Goal: Transaction & Acquisition: Purchase product/service

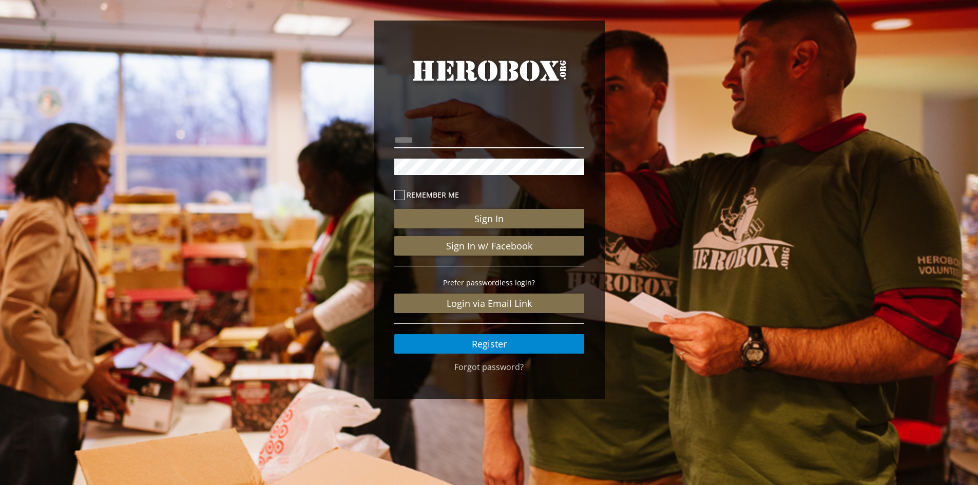
click at [443, 137] on input "email" at bounding box center [489, 140] width 190 height 16
type input "**********"
click at [394, 209] on button "Sign In" at bounding box center [489, 219] width 190 height 20
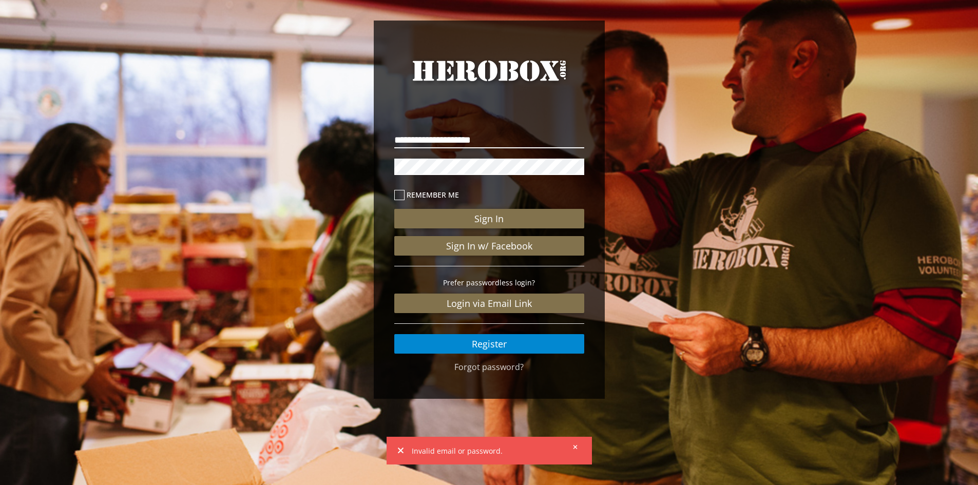
click at [394, 209] on button "Sign In" at bounding box center [489, 219] width 190 height 20
click at [473, 214] on button "Sign In" at bounding box center [489, 219] width 190 height 20
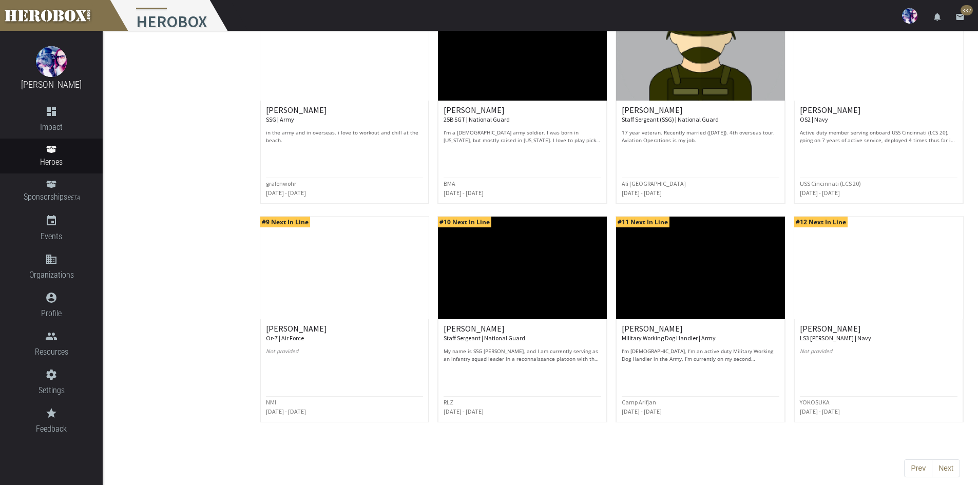
scroll to position [377, 0]
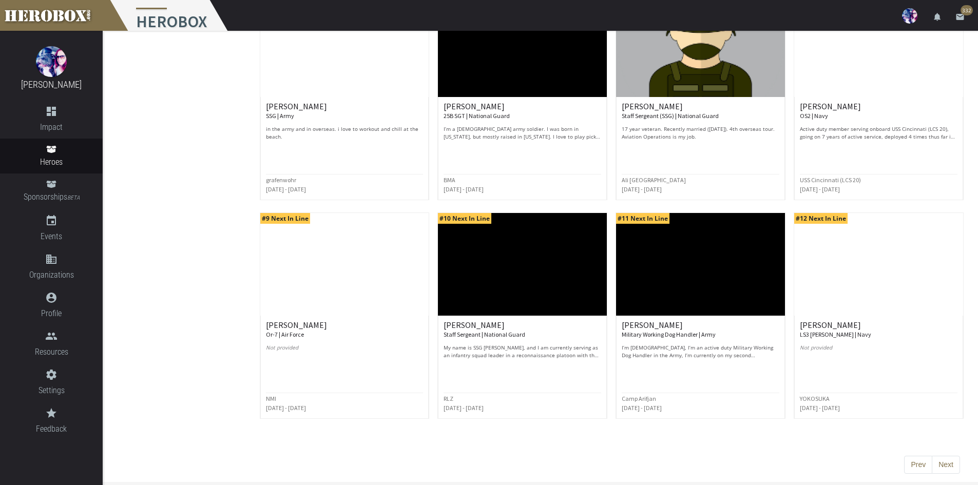
click at [961, 466] on div "Prev Next" at bounding box center [612, 465] width 713 height 18
click at [950, 467] on button "Next" at bounding box center [946, 465] width 28 height 18
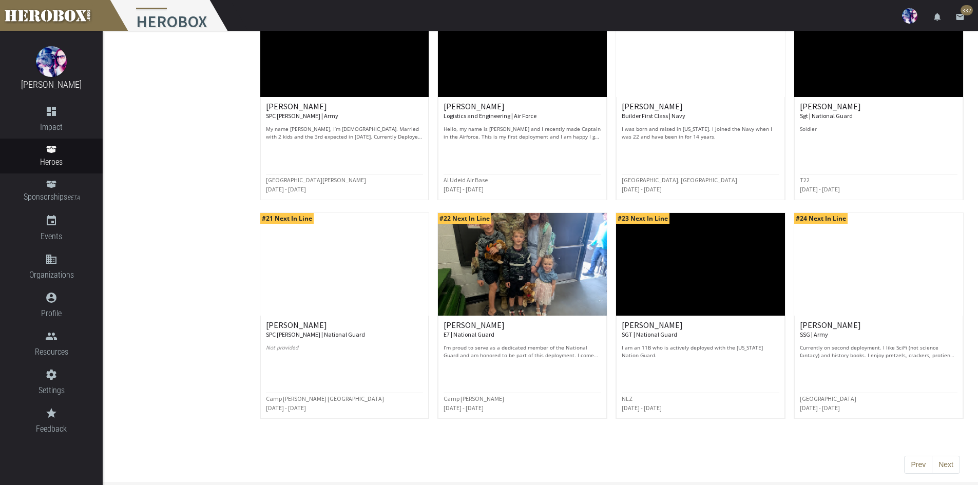
click at [945, 462] on button "Next" at bounding box center [946, 465] width 28 height 18
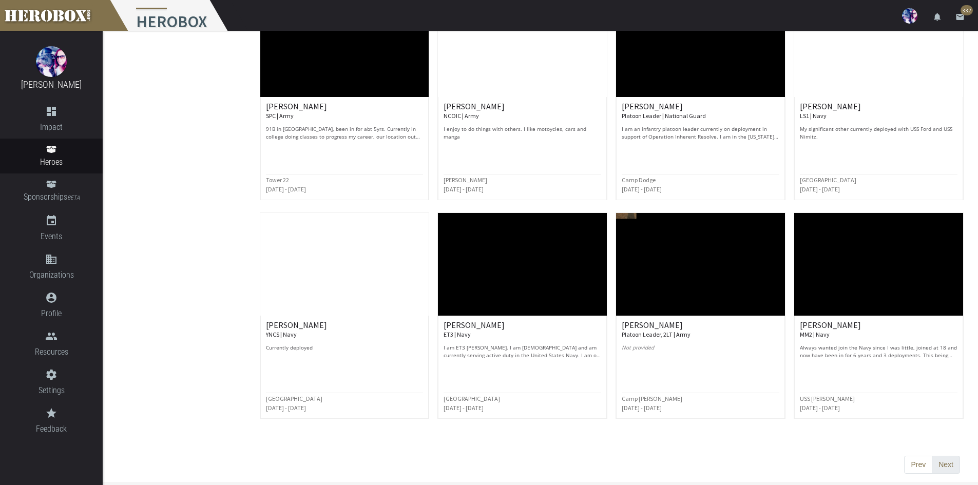
click at [945, 465] on button "Next" at bounding box center [946, 465] width 28 height 18
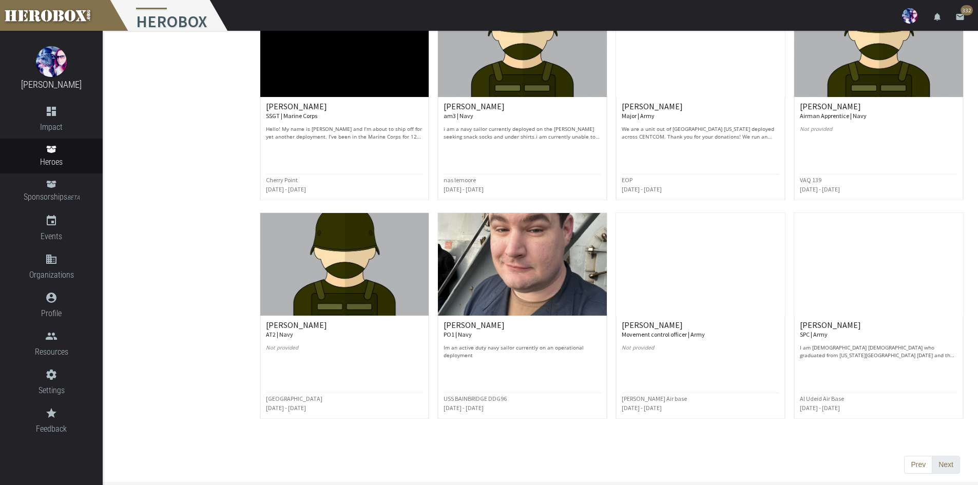
click at [947, 464] on button "Next" at bounding box center [946, 465] width 28 height 18
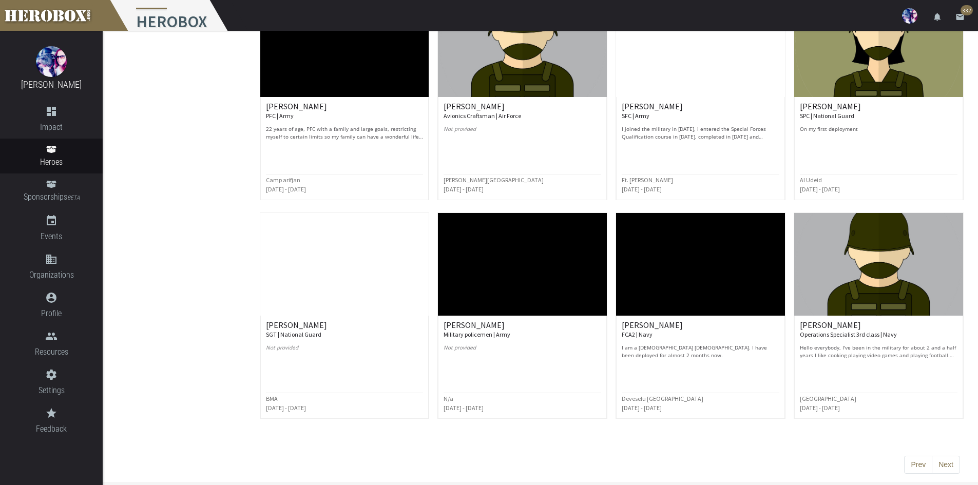
click at [938, 469] on button "Next" at bounding box center [946, 465] width 28 height 18
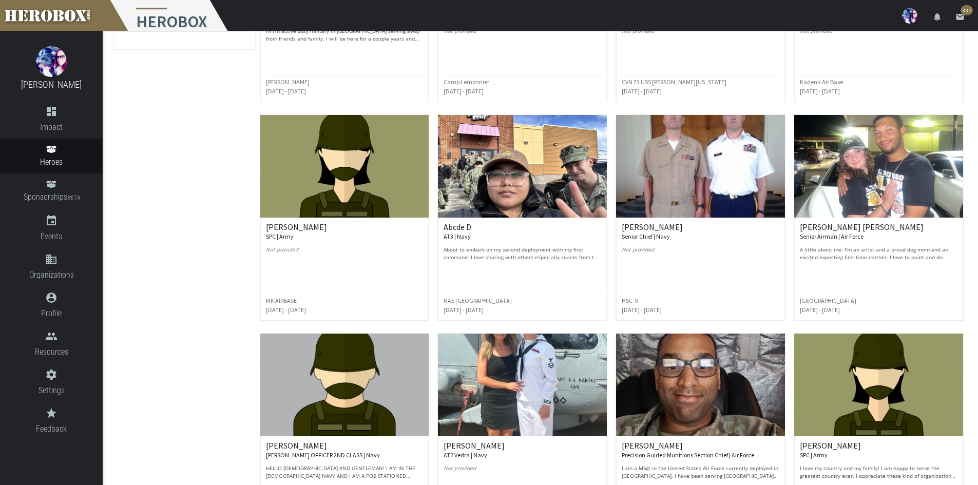
scroll to position [205, 0]
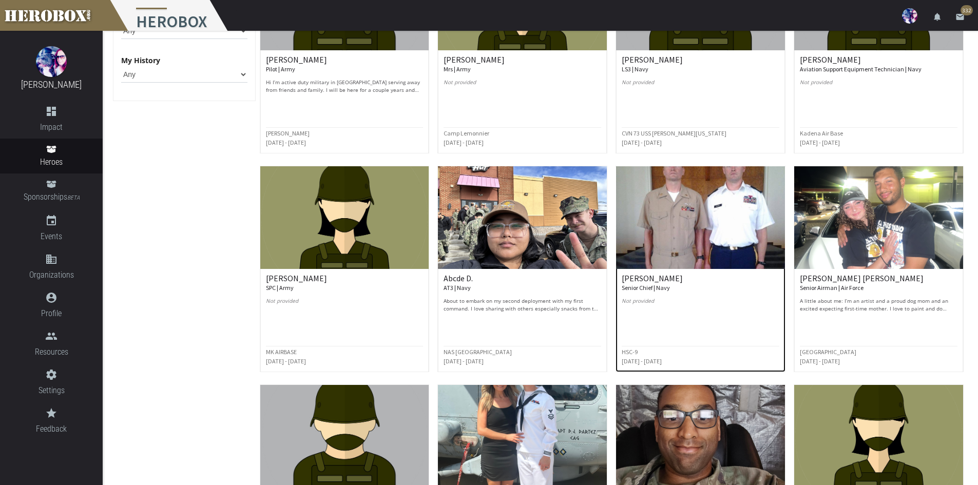
click at [663, 268] on img at bounding box center [700, 217] width 169 height 103
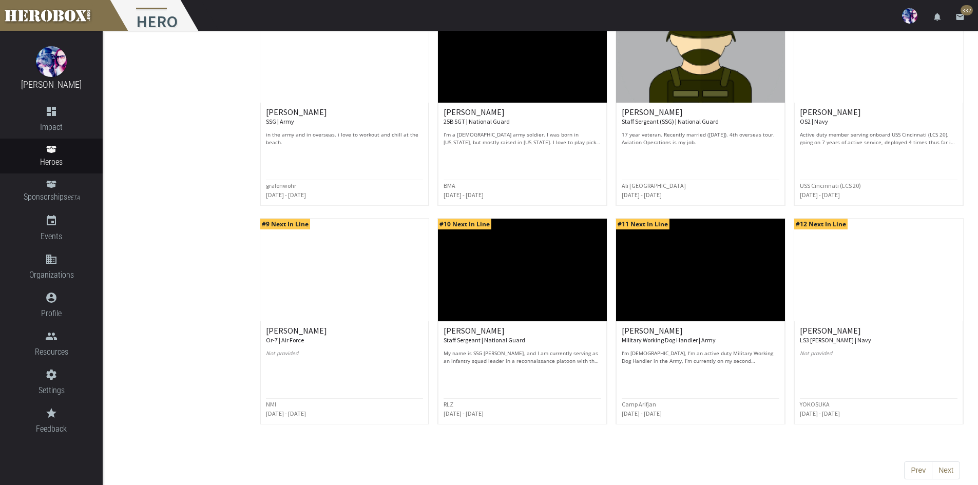
scroll to position [377, 0]
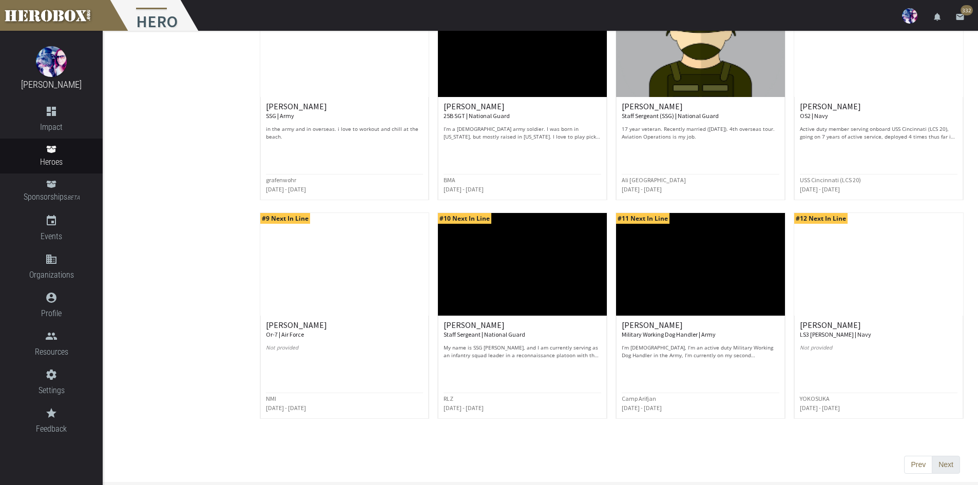
click at [943, 464] on button "Next" at bounding box center [946, 465] width 28 height 18
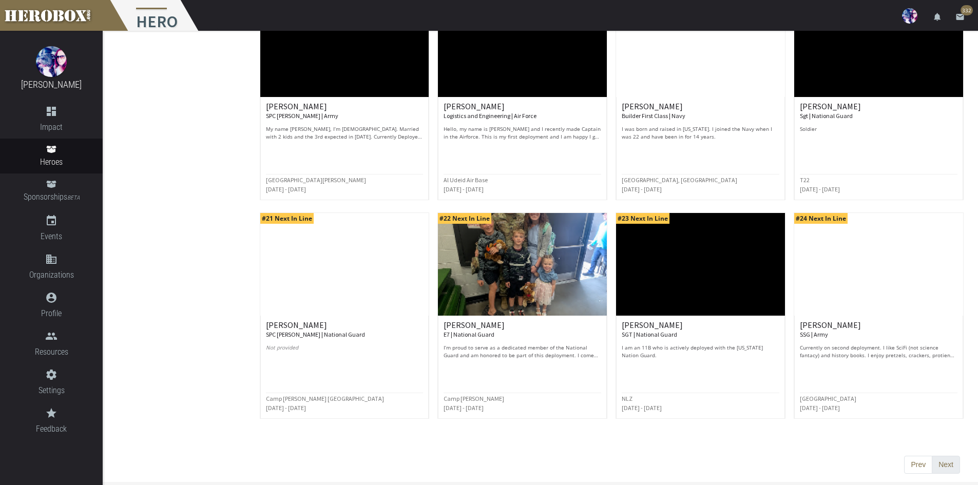
click at [947, 462] on button "Next" at bounding box center [946, 465] width 28 height 18
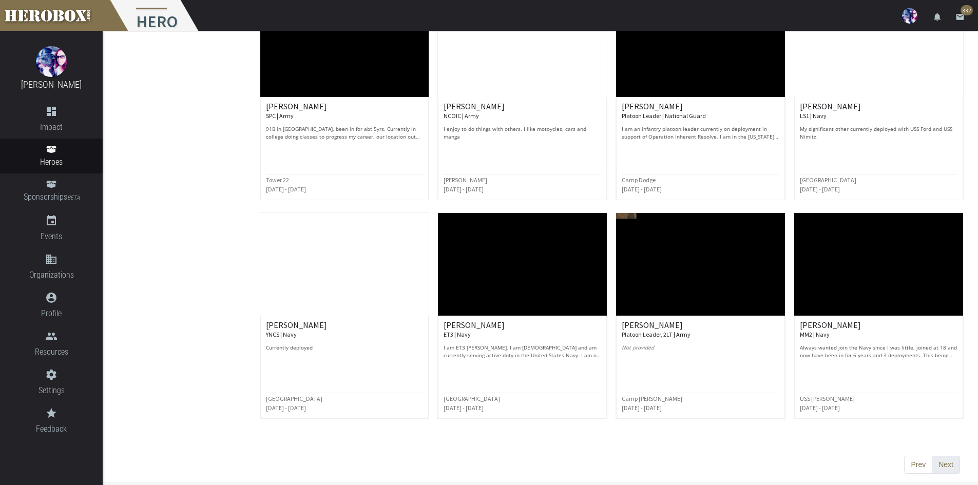
click at [953, 463] on button "Next" at bounding box center [946, 465] width 28 height 18
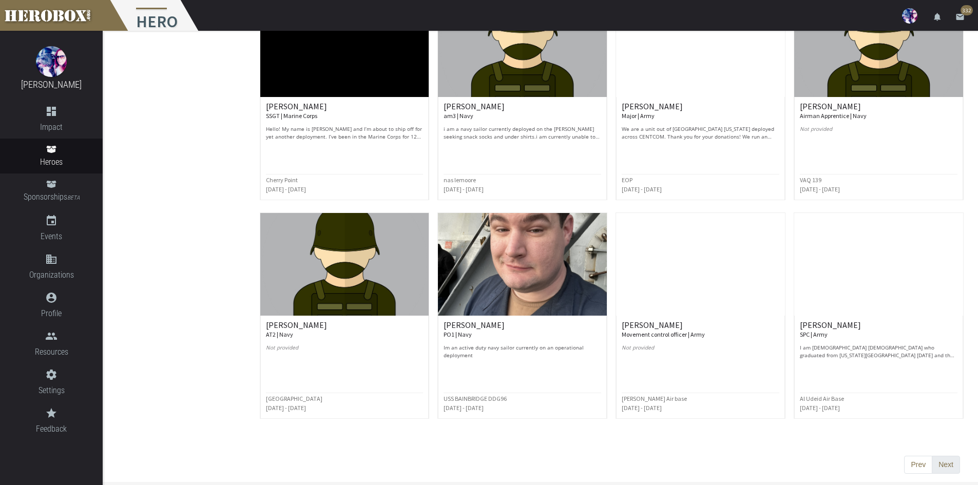
click at [948, 462] on button "Next" at bounding box center [946, 465] width 28 height 18
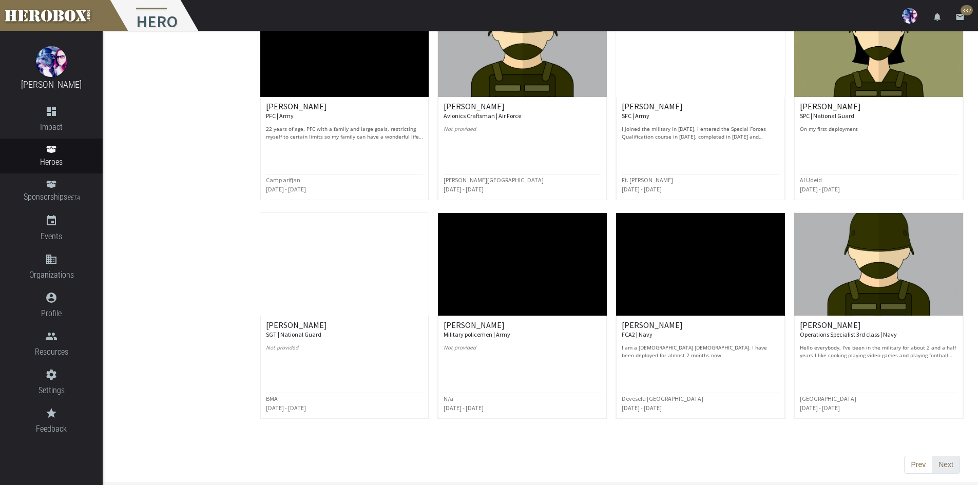
click at [947, 466] on button "Next" at bounding box center [946, 465] width 28 height 18
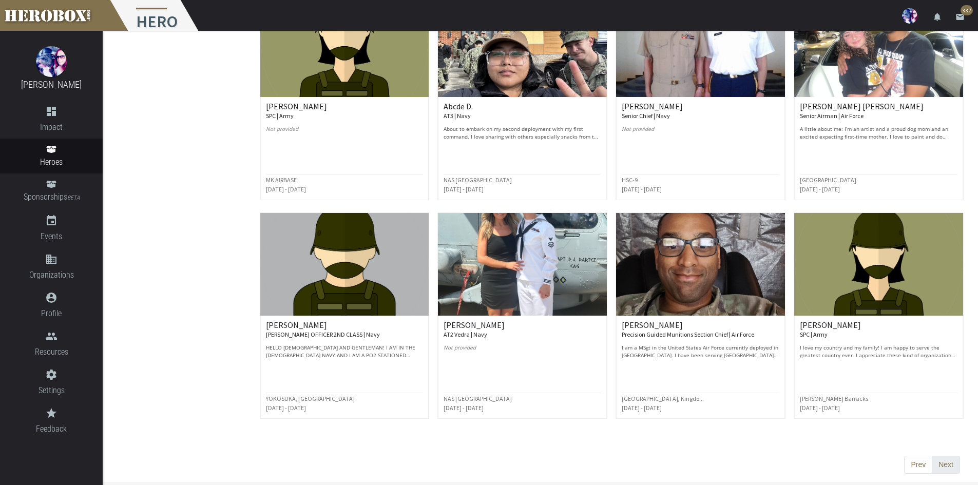
click at [948, 464] on button "Next" at bounding box center [946, 465] width 28 height 18
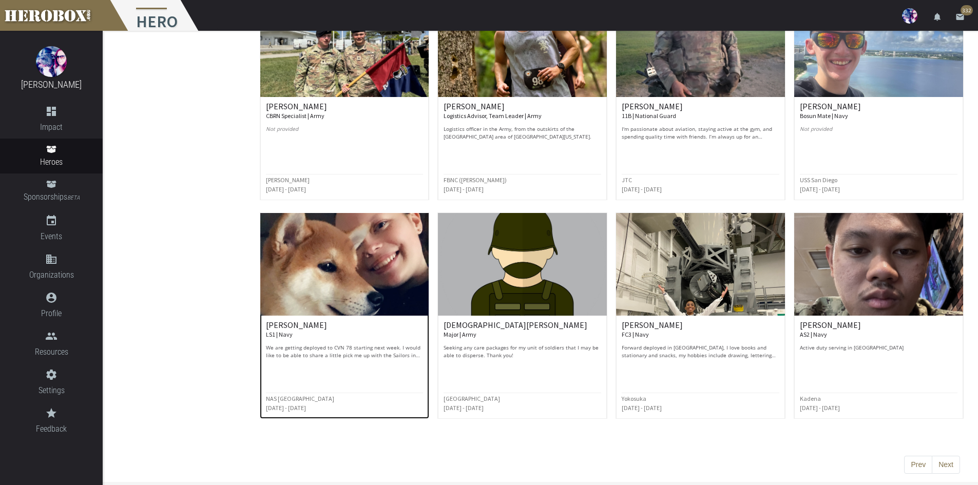
click at [352, 355] on p "We are getting deployed to CVN 78 starting next week. I would like to be able t…" at bounding box center [345, 351] width 158 height 15
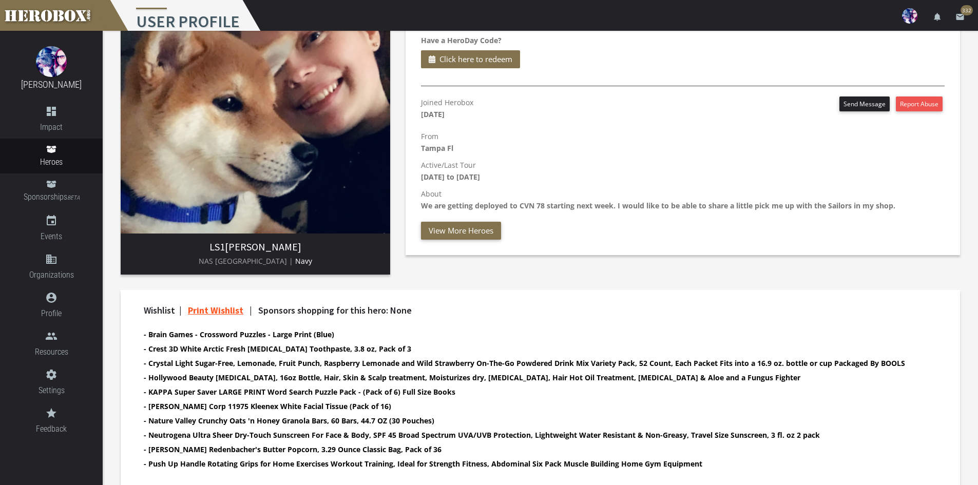
scroll to position [156, 0]
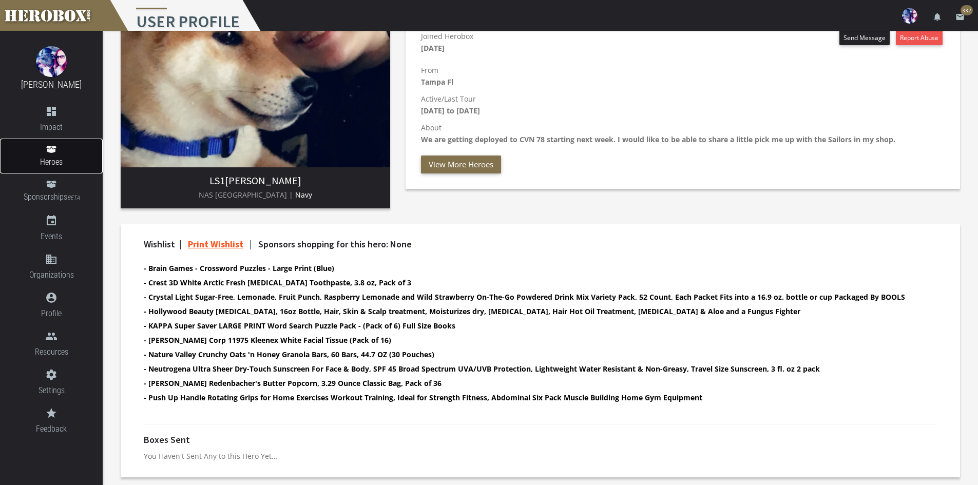
click at [50, 153] on icon at bounding box center [51, 149] width 10 height 7
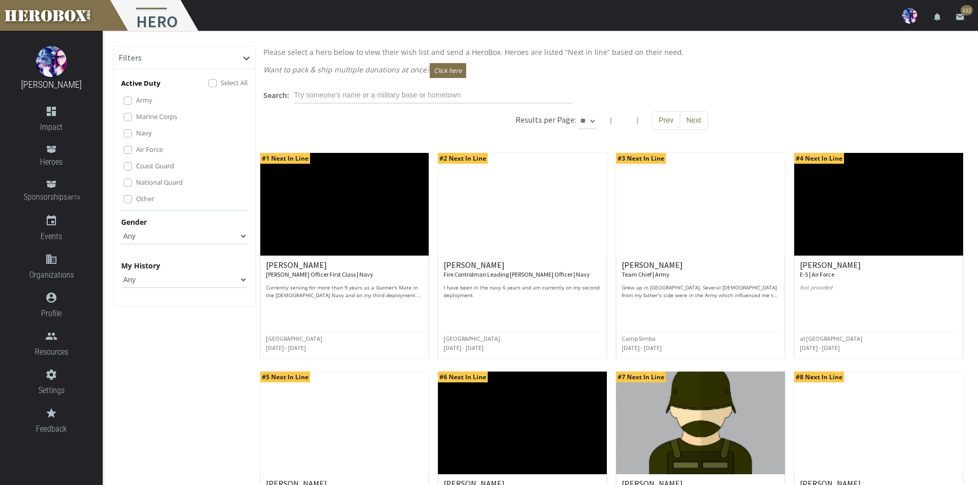
click at [593, 122] on select "** ** **" at bounding box center [587, 121] width 18 height 16
select select "*********"
click at [597, 113] on select "** ** **" at bounding box center [587, 121] width 18 height 16
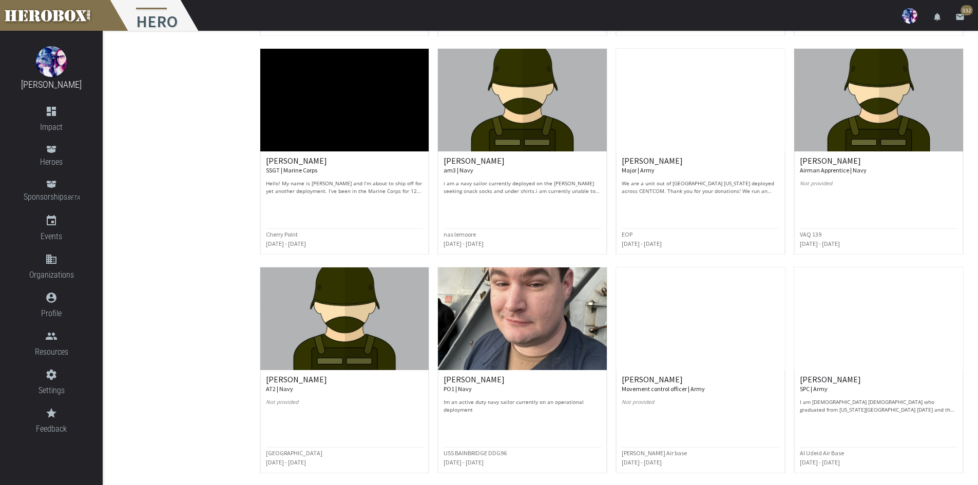
scroll to position [2346, 0]
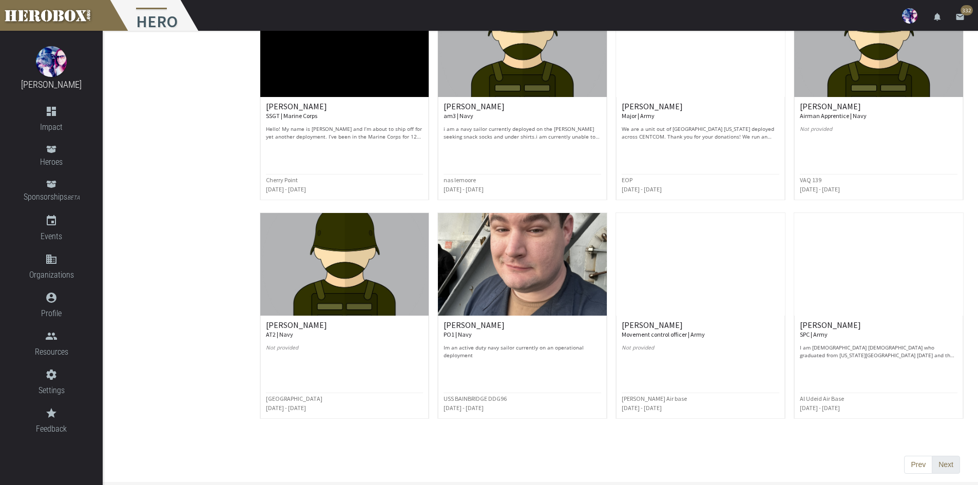
click at [939, 459] on button "Next" at bounding box center [946, 465] width 28 height 18
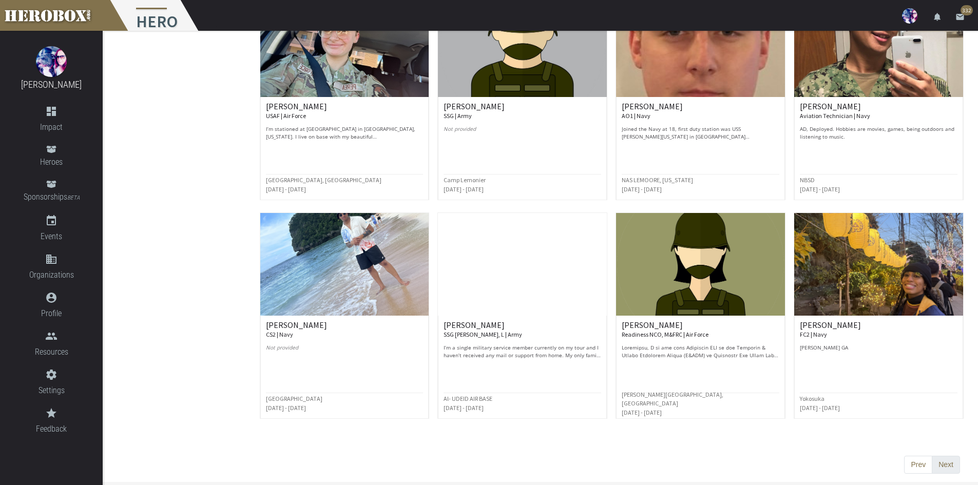
click at [945, 460] on button "Next" at bounding box center [946, 465] width 28 height 18
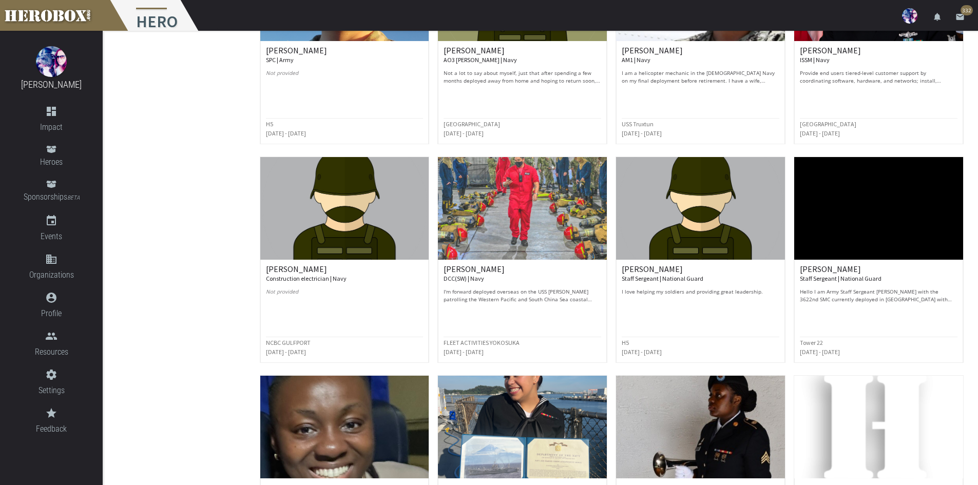
scroll to position [1900, 0]
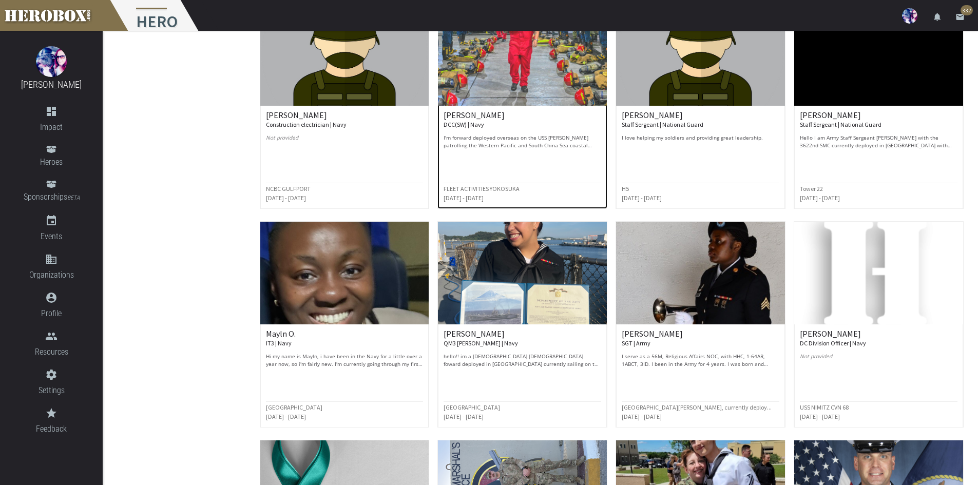
click at [500, 91] on img at bounding box center [522, 54] width 169 height 103
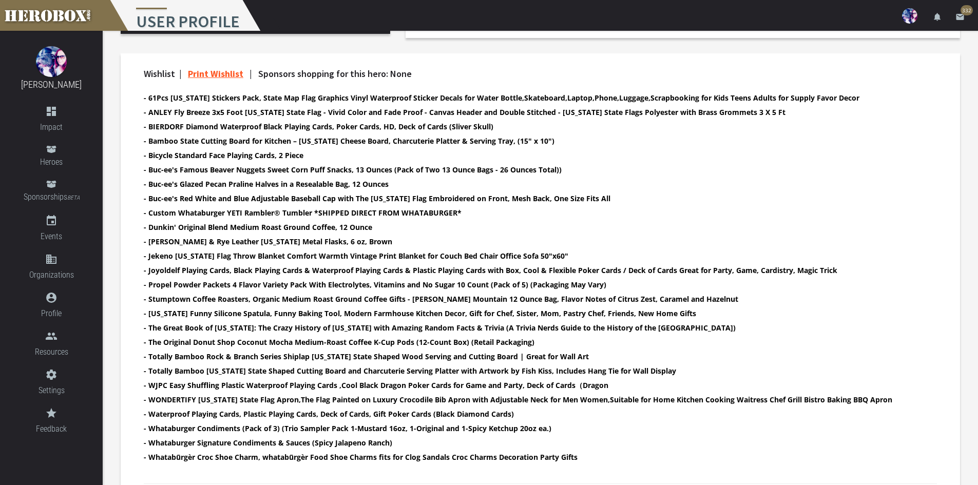
scroll to position [390, 0]
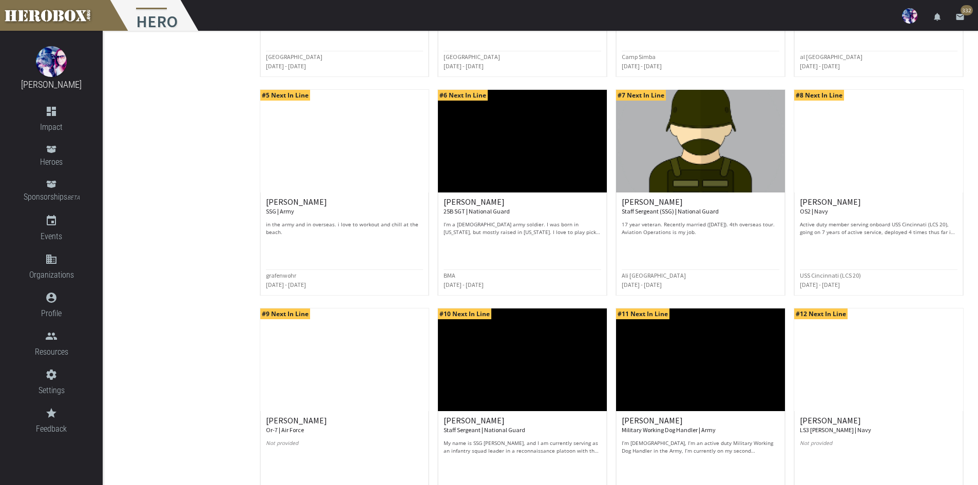
scroll to position [377, 0]
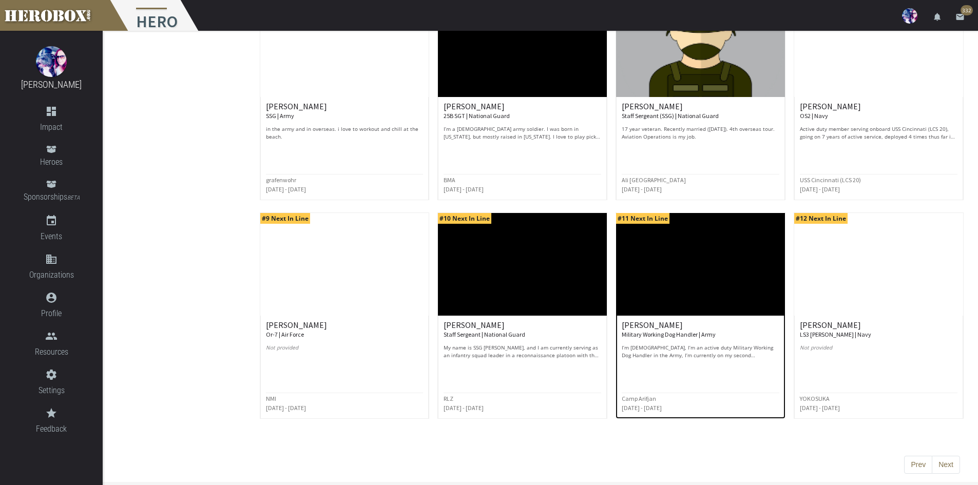
click at [691, 353] on p "I’m [DEMOGRAPHIC_DATA], I’m an active duty Military Working Dog Handler in the …" at bounding box center [701, 351] width 158 height 15
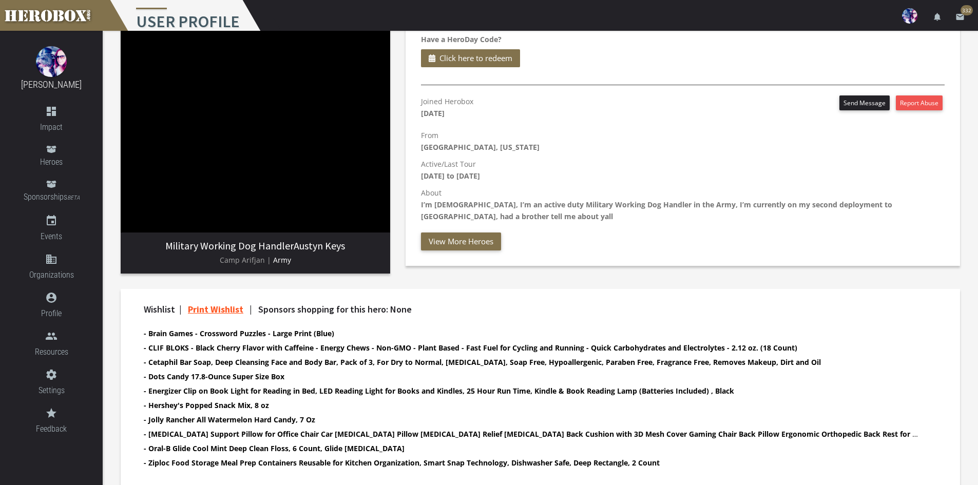
scroll to position [156, 0]
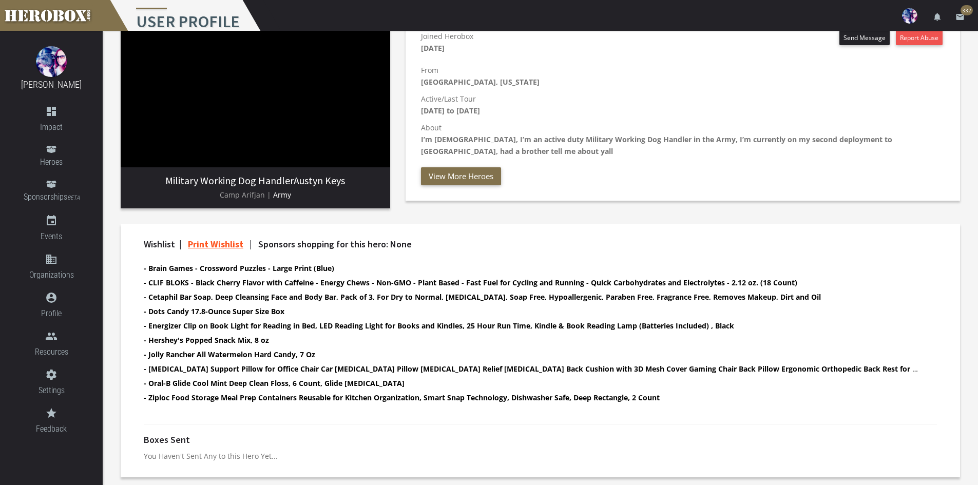
drag, startPoint x: 349, startPoint y: 184, endPoint x: 295, endPoint y: 185, distance: 54.5
click at [295, 185] on h3 "Military Working Dog Handler Austyn Keys" at bounding box center [255, 180] width 253 height 11
copy h3 "Austyn Keys"
